Goal: Task Accomplishment & Management: Manage account settings

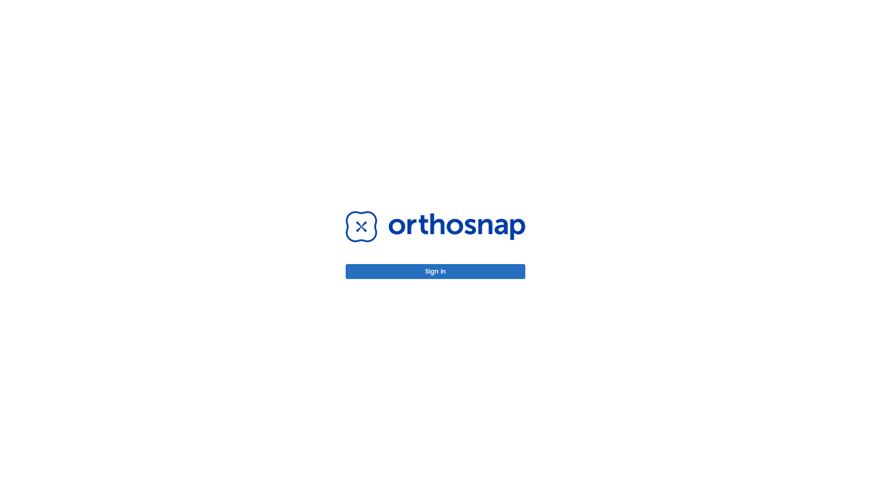
click at [436, 271] on button "Sign in" at bounding box center [436, 271] width 180 height 15
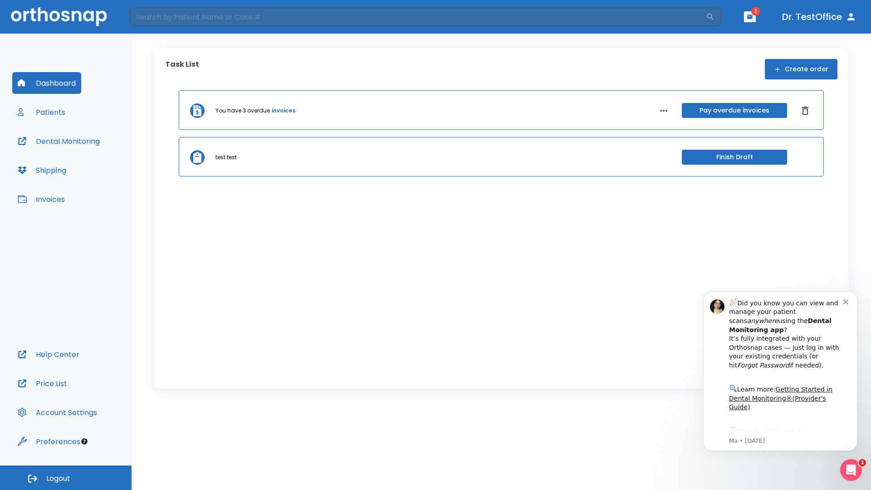
click at [66, 478] on span "Logout" at bounding box center [58, 479] width 24 height 10
